Goal: Information Seeking & Learning: Learn about a topic

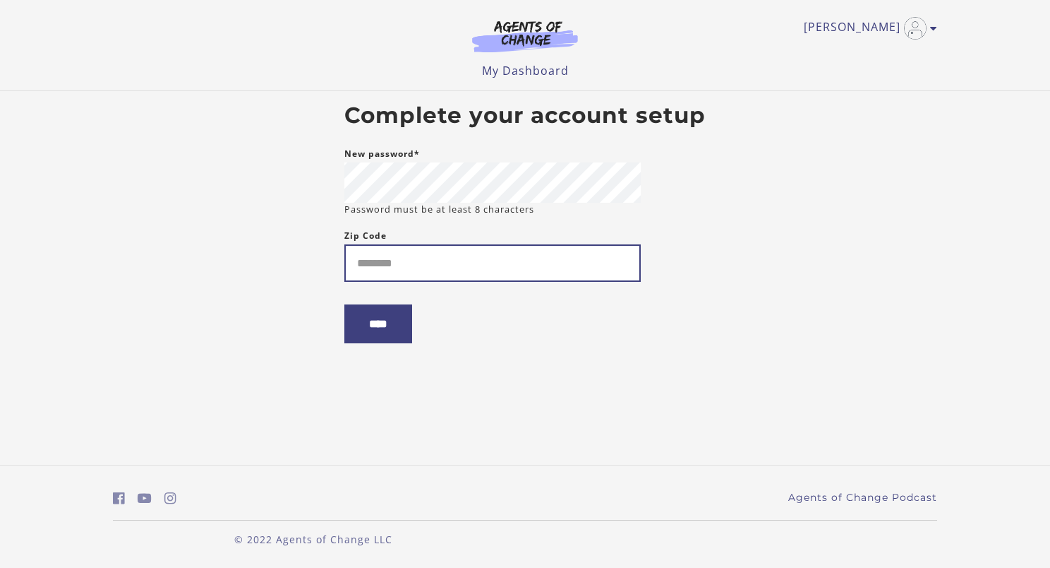
click at [457, 250] on input "Zip Code" at bounding box center [492, 262] width 296 height 37
type input "*****"
click at [359, 323] on input "****" at bounding box center [378, 323] width 68 height 39
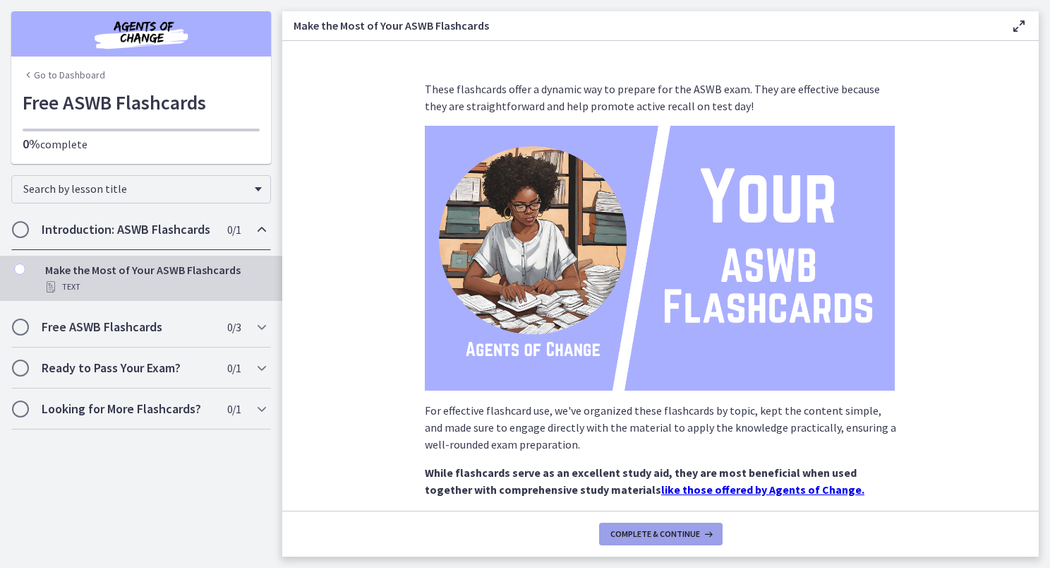
click at [650, 525] on button "Complete & continue" at bounding box center [661, 533] width 124 height 23
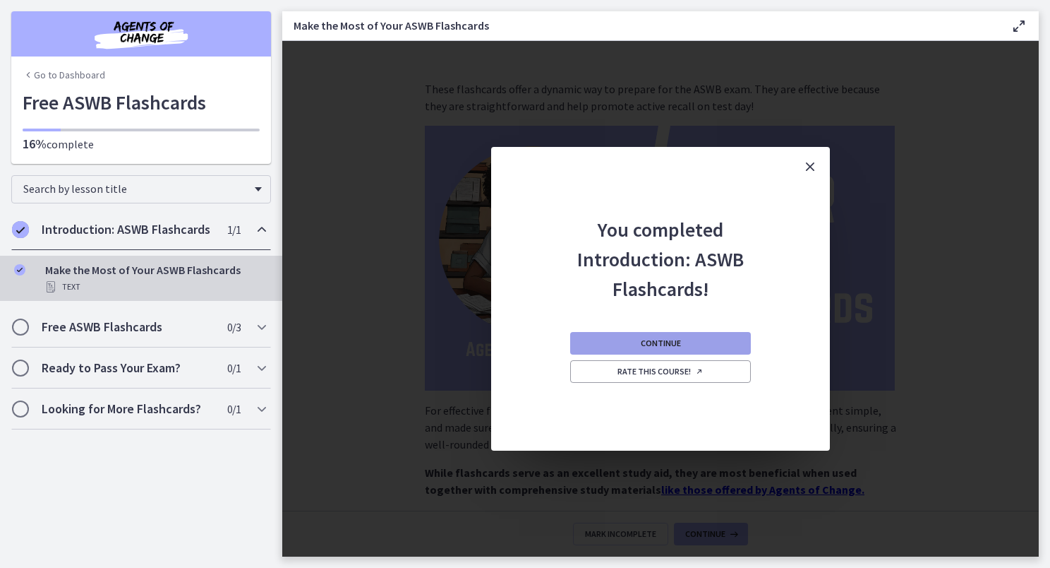
click at [654, 350] on button "Continue" at bounding box center [660, 343] width 181 height 23
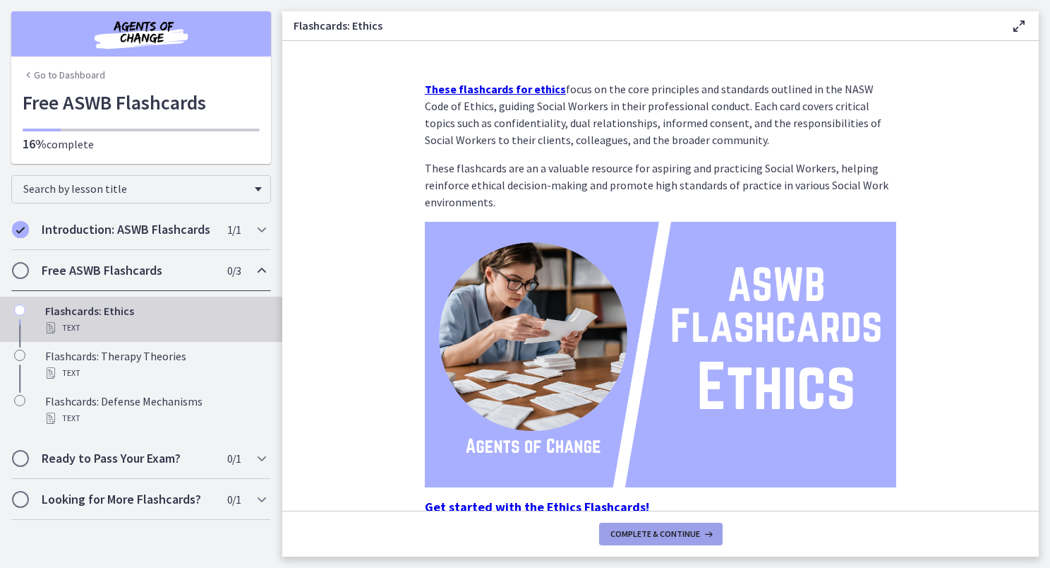
click at [683, 535] on span "Complete & continue" at bounding box center [656, 533] width 90 height 11
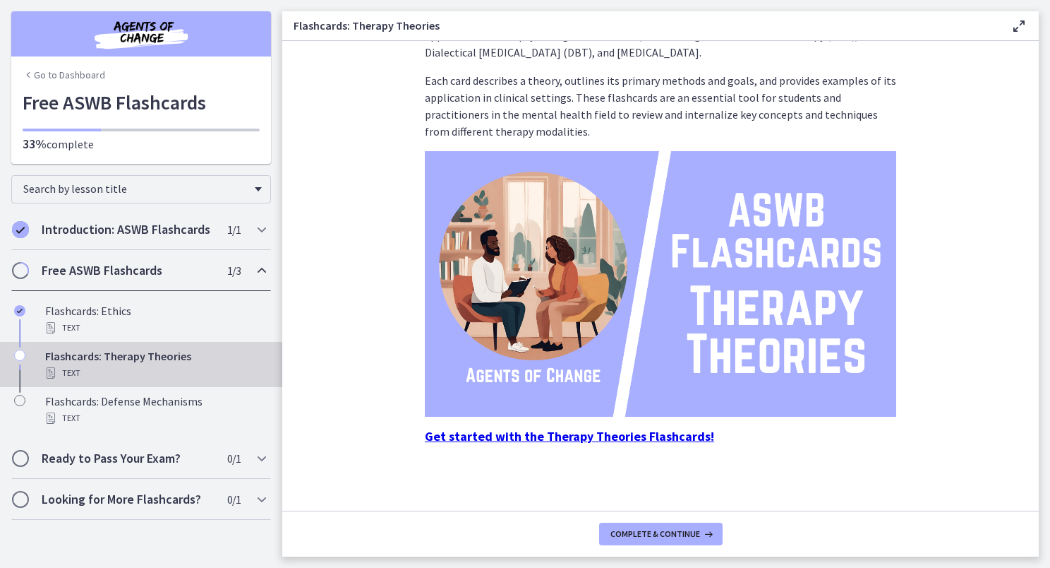
scroll to position [73, 0]
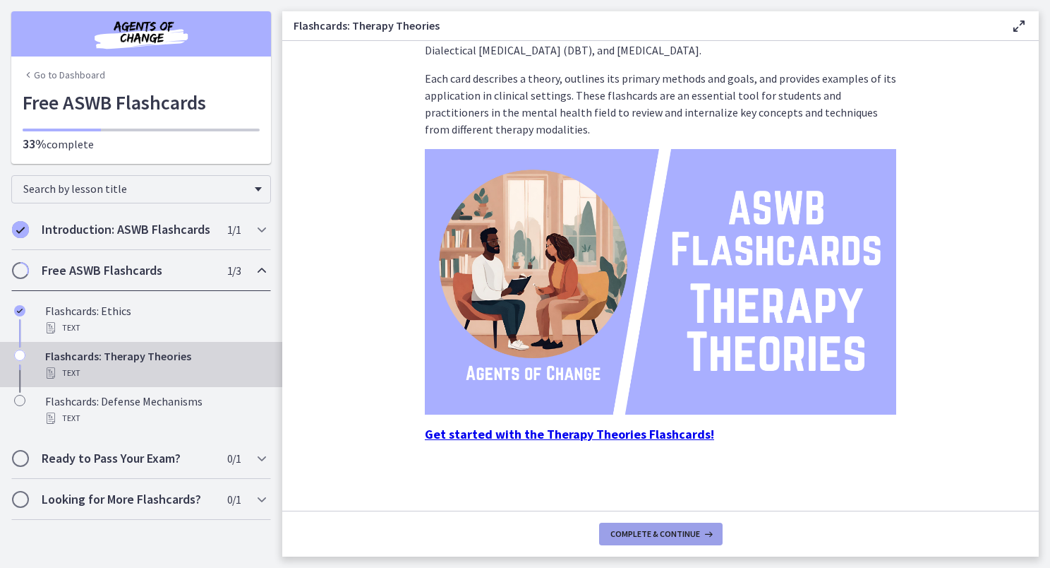
click at [667, 531] on span "Complete & continue" at bounding box center [656, 533] width 90 height 11
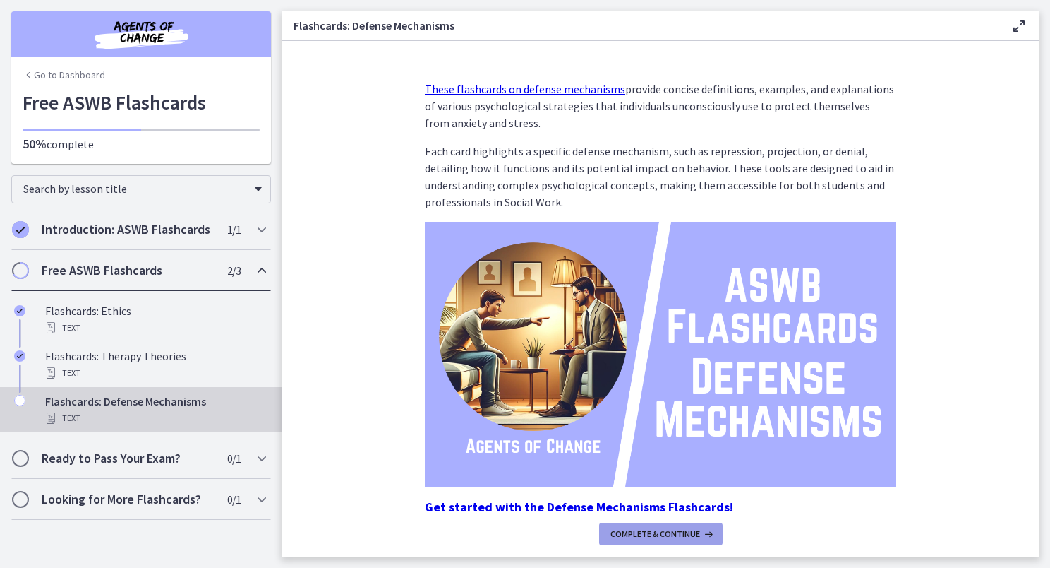
click at [667, 531] on span "Complete & continue" at bounding box center [656, 533] width 90 height 11
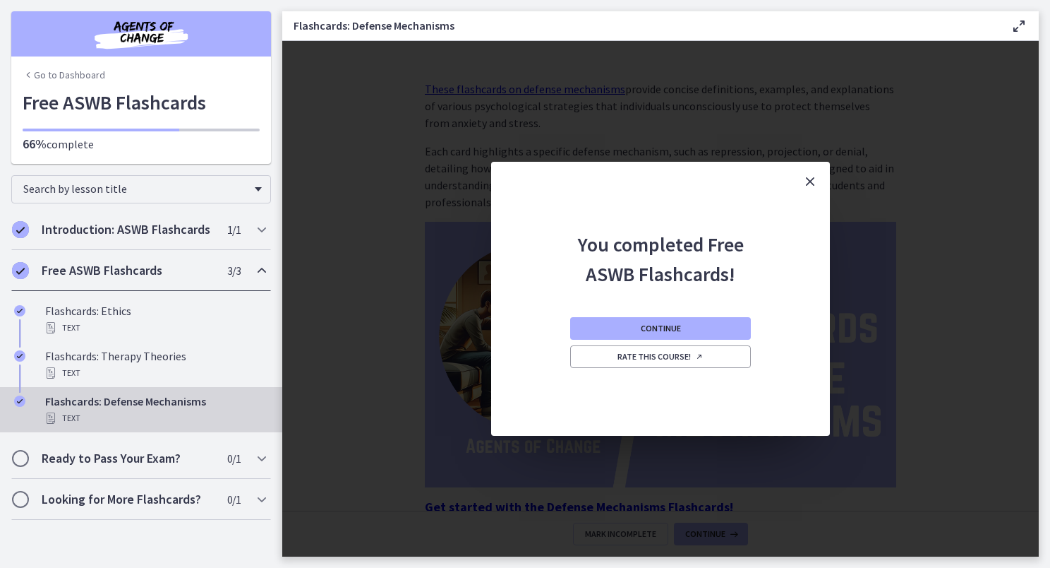
click at [667, 531] on div "You completed Free ASWB Flashcards! Continue Rate this course!" at bounding box center [660, 298] width 757 height 515
click at [703, 326] on button "Continue" at bounding box center [660, 328] width 181 height 23
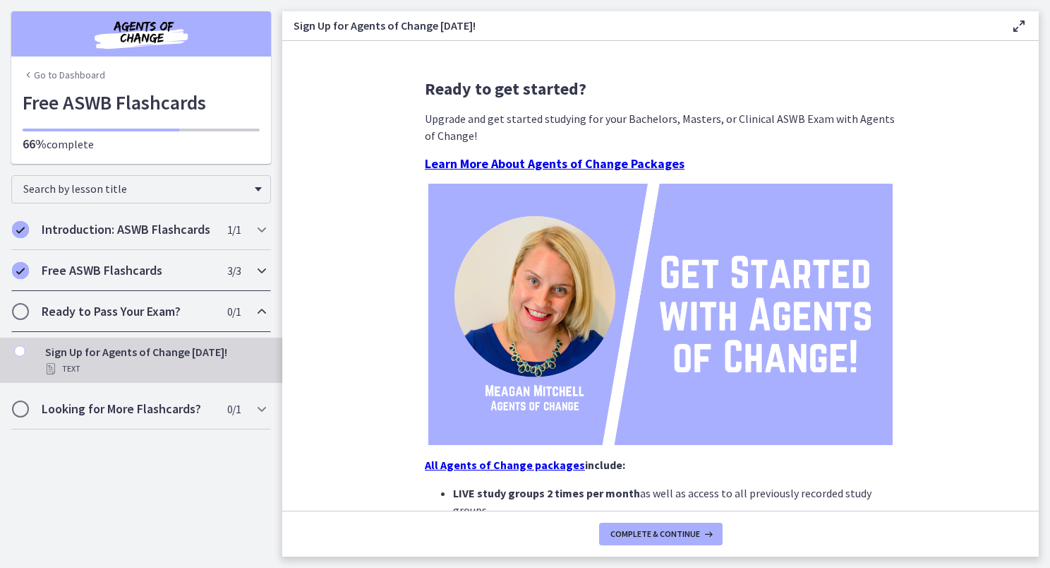
click at [144, 289] on div "Free ASWB Flashcards 3 / 3 Completed" at bounding box center [141, 270] width 260 height 41
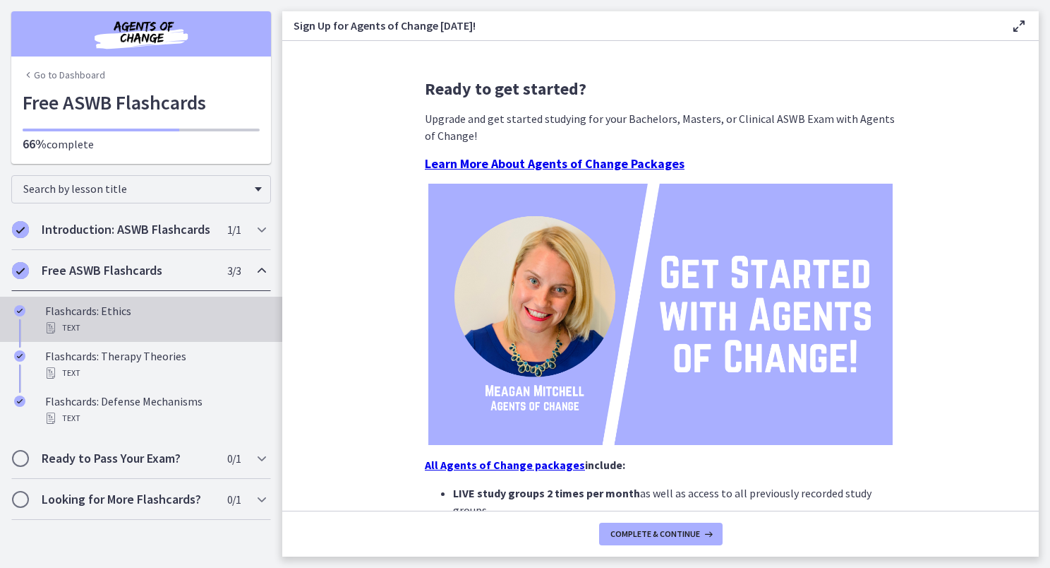
click at [116, 306] on div "Flashcards: Ethics Text" at bounding box center [155, 319] width 220 height 34
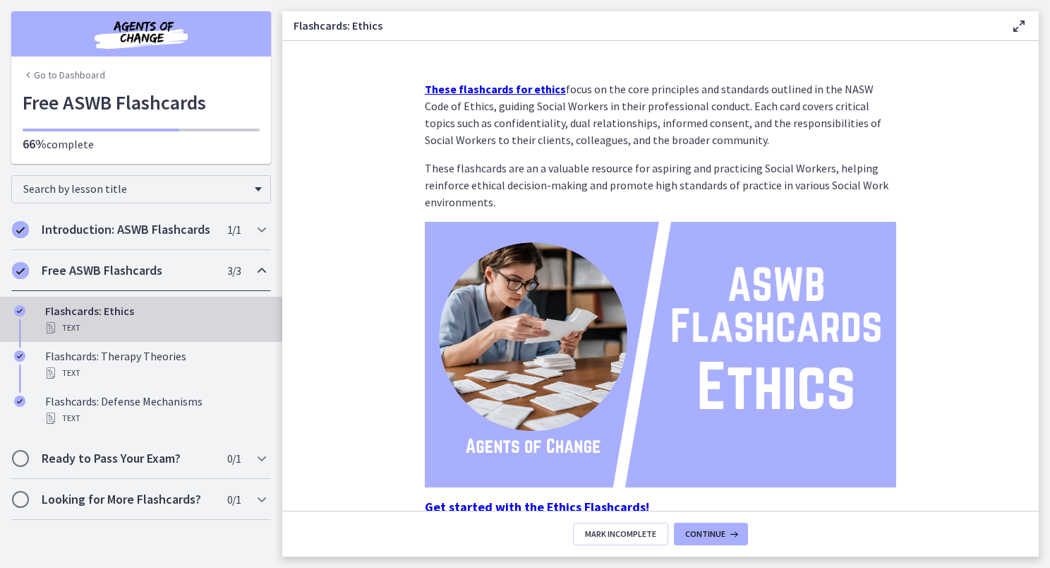
scroll to position [73, 0]
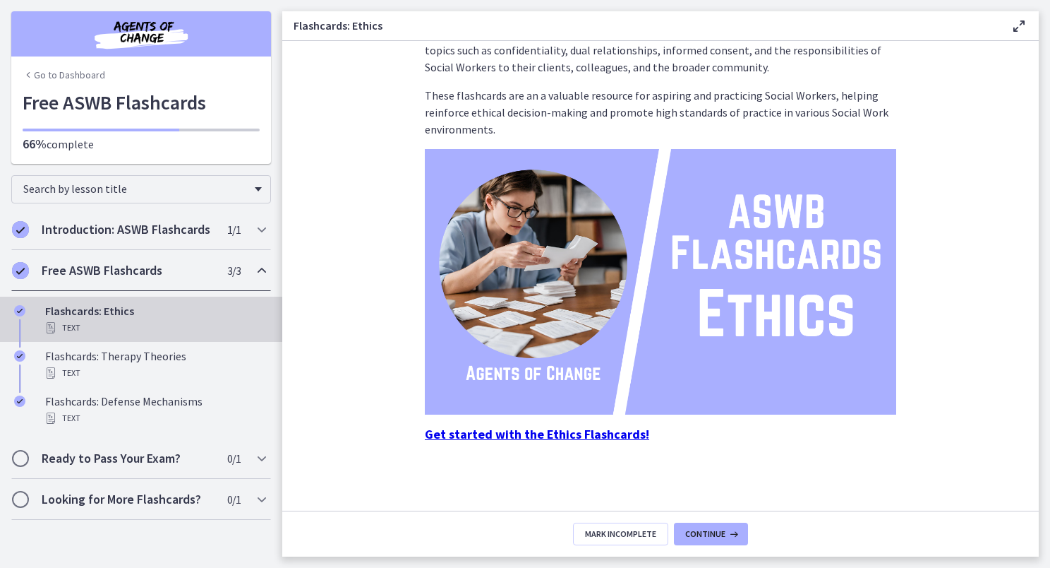
click at [721, 332] on img at bounding box center [661, 281] width 472 height 265
click at [712, 236] on img at bounding box center [661, 281] width 472 height 265
